Goal: Information Seeking & Learning: Find specific page/section

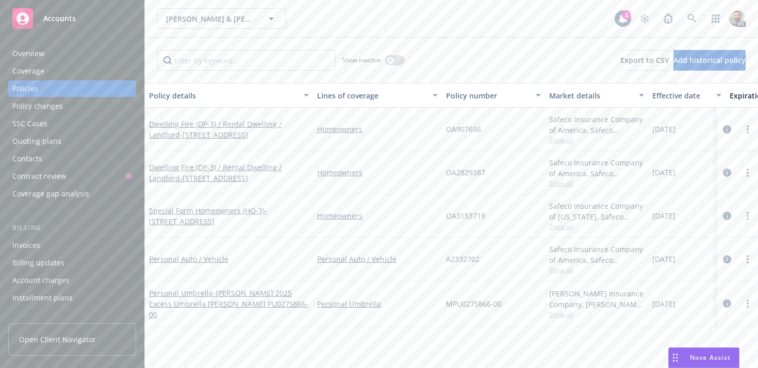
scroll to position [0, 184]
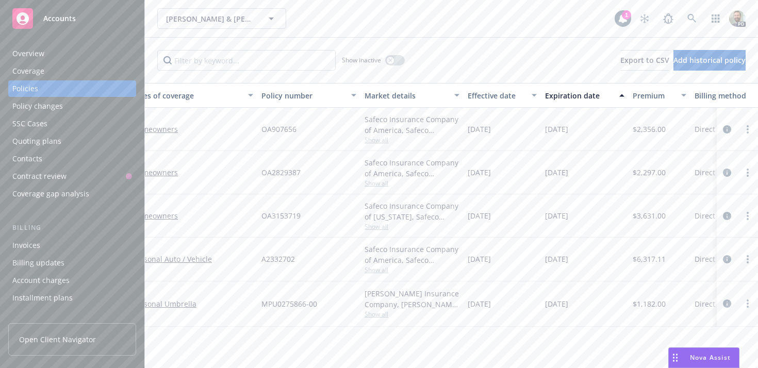
click at [55, 51] on div "Overview" at bounding box center [72, 53] width 120 height 16
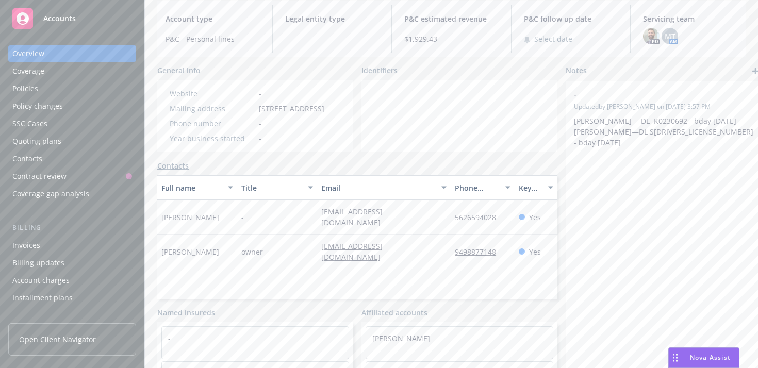
scroll to position [167, 0]
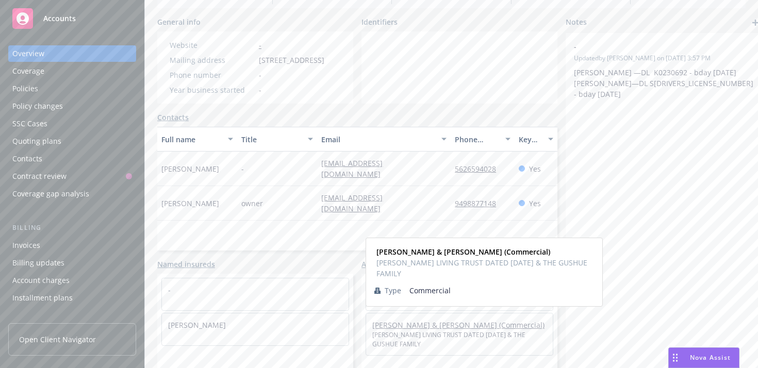
click at [415, 326] on link "[PERSON_NAME] & [PERSON_NAME] (Commercial)" at bounding box center [458, 325] width 172 height 10
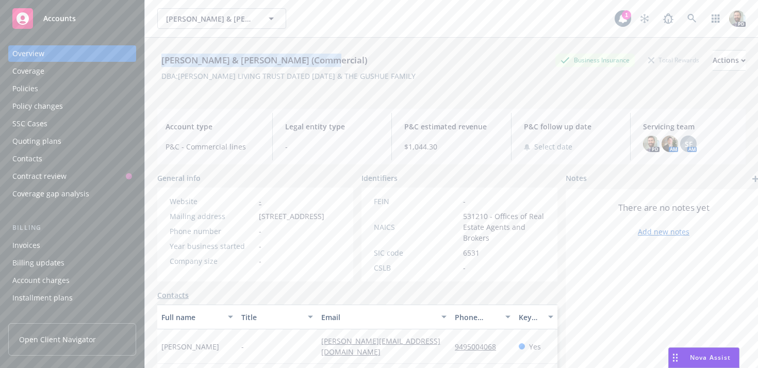
drag, startPoint x: 162, startPoint y: 58, endPoint x: 360, endPoint y: 57, distance: 197.9
click at [360, 57] on div "[PERSON_NAME] & [PERSON_NAME] (Commercial) Business Insurance Total Rewards Act…" at bounding box center [451, 60] width 588 height 21
copy div "[PERSON_NAME] & [PERSON_NAME] (Commercial)"
